Goal: Find contact information: Find contact information

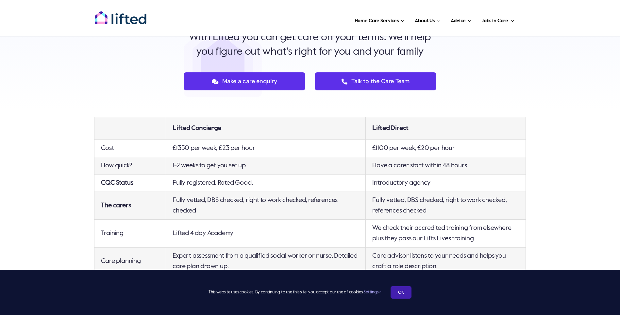
click at [407, 295] on link "OK" at bounding box center [401, 292] width 21 height 12
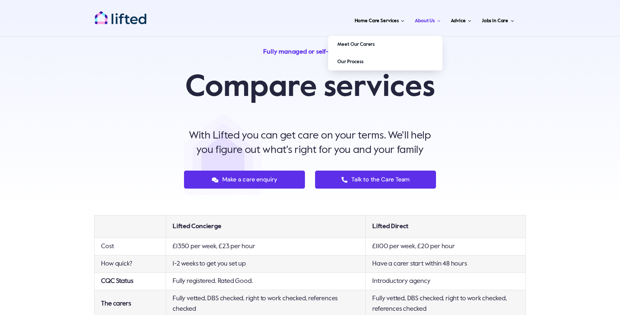
click at [422, 25] on span "About Us" at bounding box center [425, 21] width 20 height 10
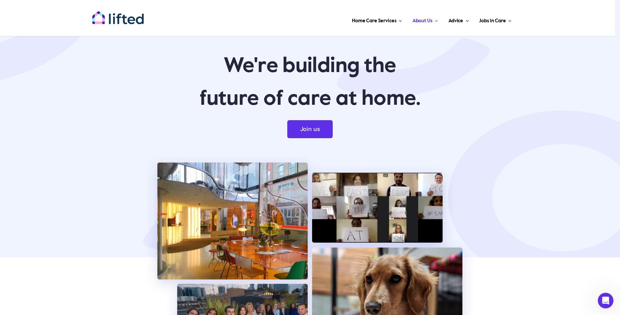
drag, startPoint x: 57, startPoint y: 148, endPoint x: 46, endPoint y: 51, distance: 97.4
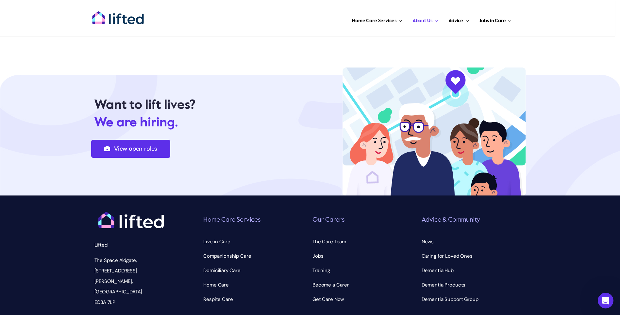
scroll to position [2273, 0]
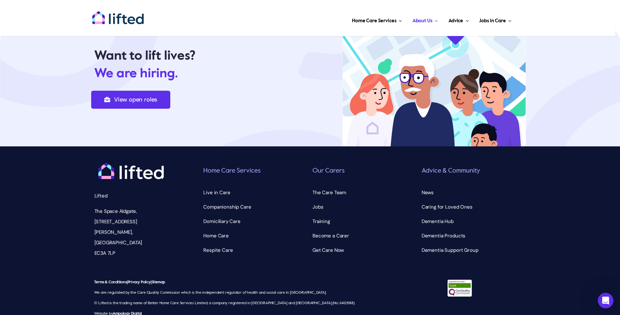
click at [95, 219] on p "The Space Aldgate, 30 Dukes Pl, London EC3A 7LP" at bounding box center [131, 232] width 73 height 52
click at [96, 219] on p "The Space Aldgate, 30 Dukes Pl, London EC3A 7LP" at bounding box center [131, 232] width 73 height 52
drag, startPoint x: 96, startPoint y: 219, endPoint x: 163, endPoint y: 225, distance: 66.6
click at [163, 225] on p "The Space Aldgate, 30 Dukes Pl, London EC3A 7LP" at bounding box center [131, 232] width 73 height 52
drag, startPoint x: 114, startPoint y: 220, endPoint x: 83, endPoint y: 220, distance: 30.4
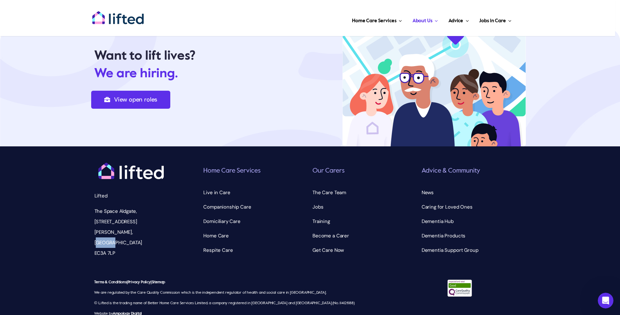
click at [83, 220] on div "Lifted The Space Aldgate, 30 Dukes Pl, London EC3A 7LP Home Care Services Toggl…" at bounding box center [310, 206] width 620 height 120
click at [236, 266] on div "Terms & Conditions | Privacy Policy | Sitemap We are regulated by the Care Qual…" at bounding box center [310, 297] width 449 height 63
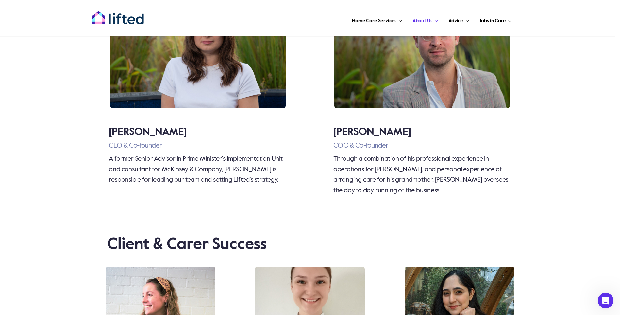
drag, startPoint x: 314, startPoint y: 264, endPoint x: 269, endPoint y: 141, distance: 131.0
